Goal: Find contact information: Find contact information

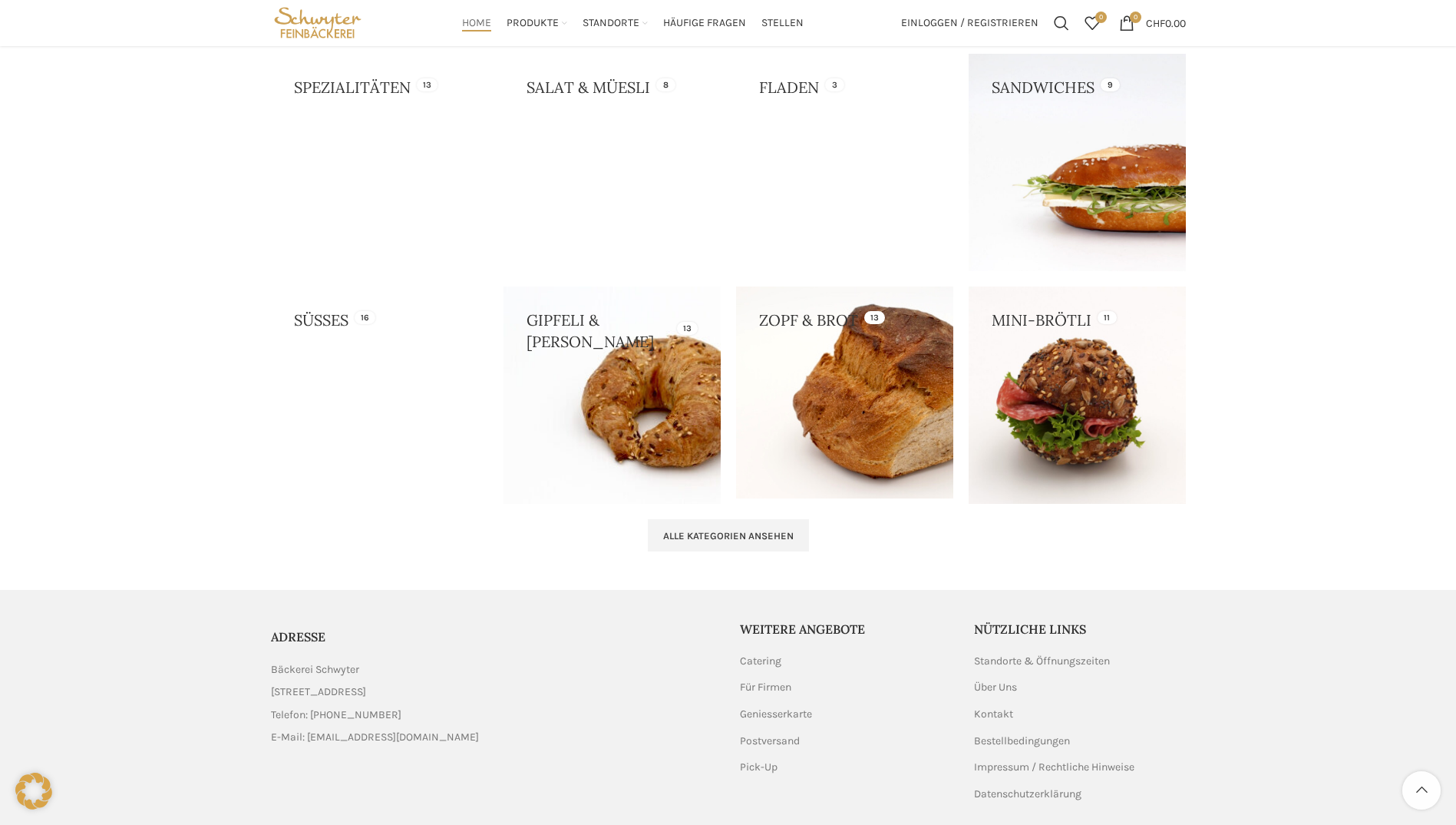
scroll to position [1428, 0]
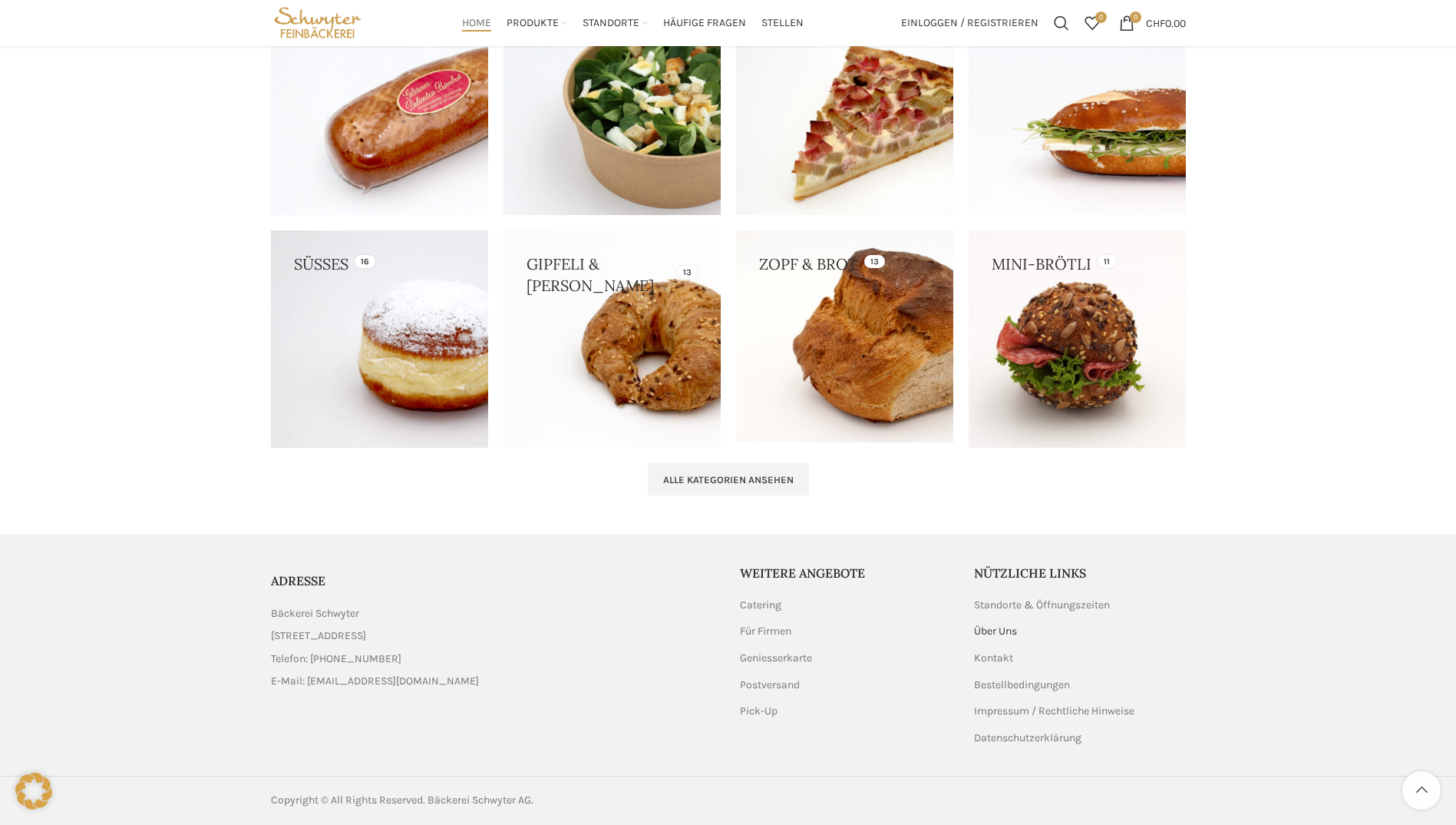
click at [1008, 631] on link "Über Uns" at bounding box center [996, 631] width 44 height 15
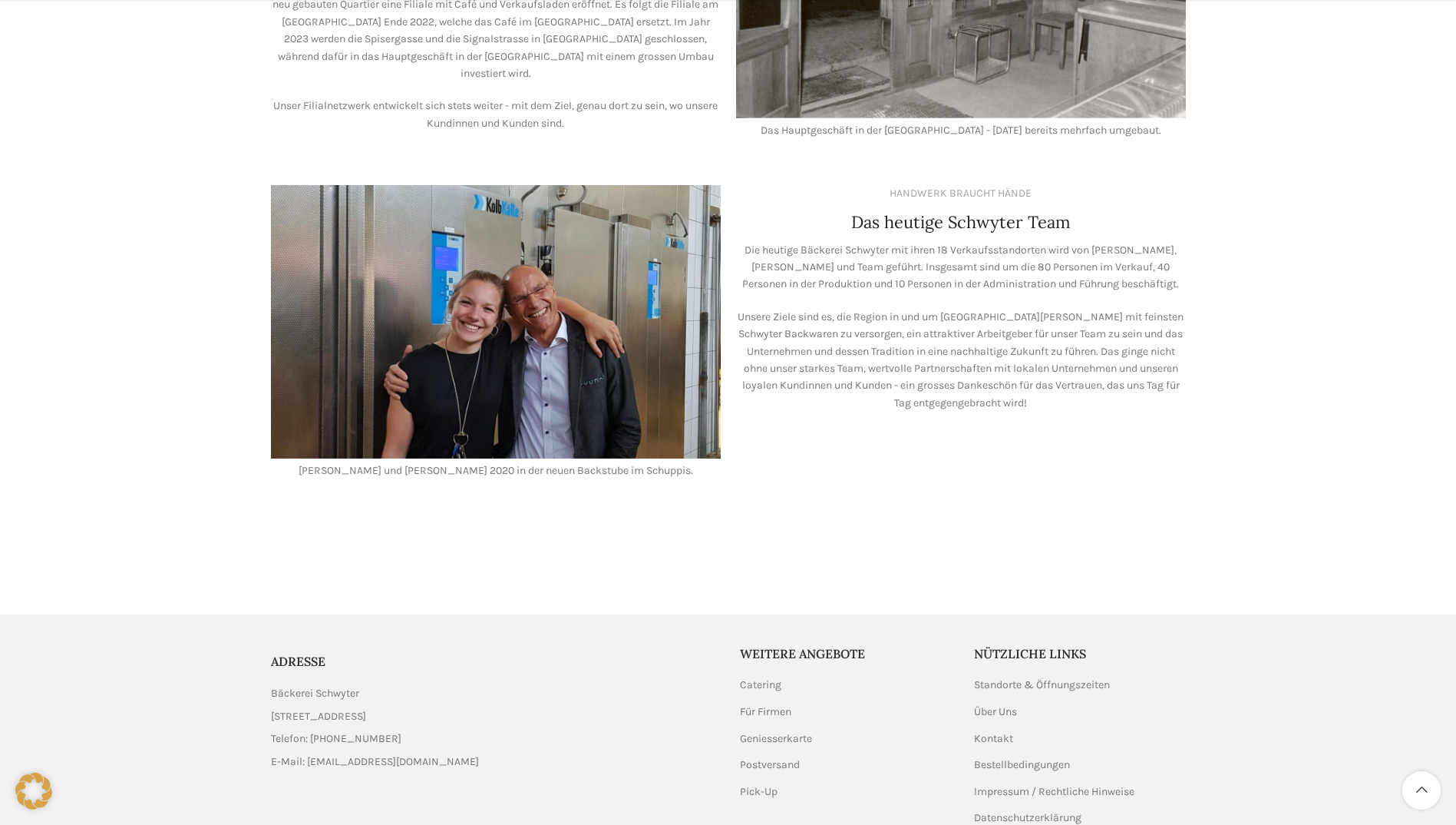
scroll to position [1241, 0]
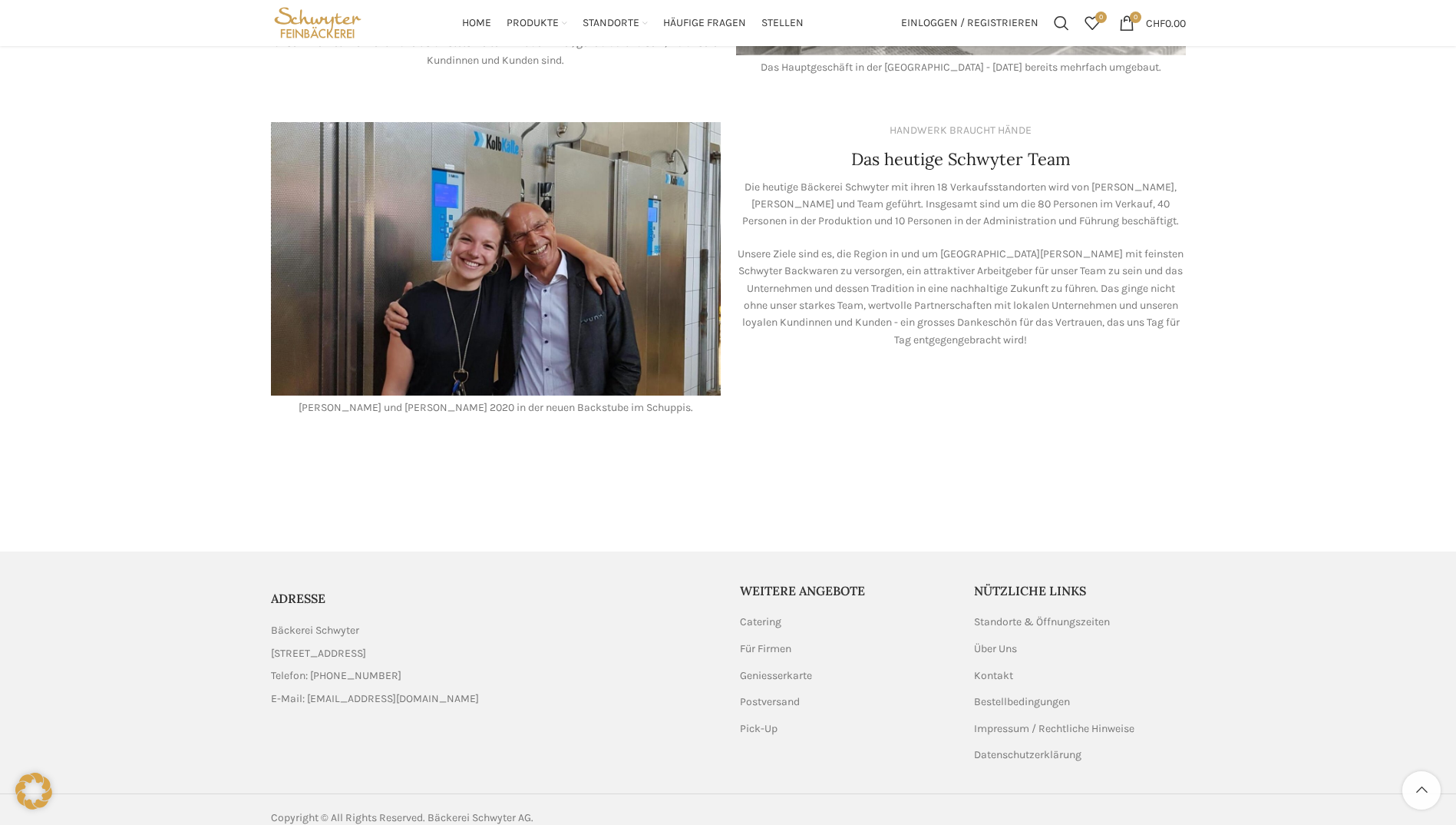
drag, startPoint x: 361, startPoint y: 606, endPoint x: 265, endPoint y: 611, distance: 96.1
click at [265, 611] on div "ADRESSE Bäckerei Schwyter [STREET_ADDRESS] Telefon: [PHONE_NUMBER] E-Mail: [EMA…" at bounding box center [494, 648] width 461 height 133
copy span "Bäckerei Schwyter"
